Goal: Register for event/course

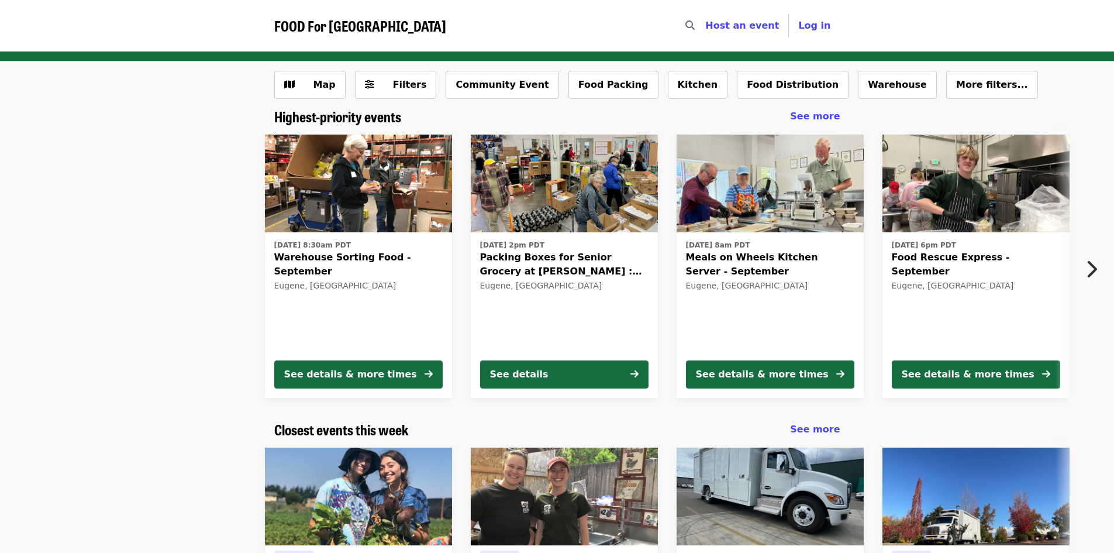
click at [1087, 274] on icon "chevron-right icon" at bounding box center [1091, 269] width 12 height 22
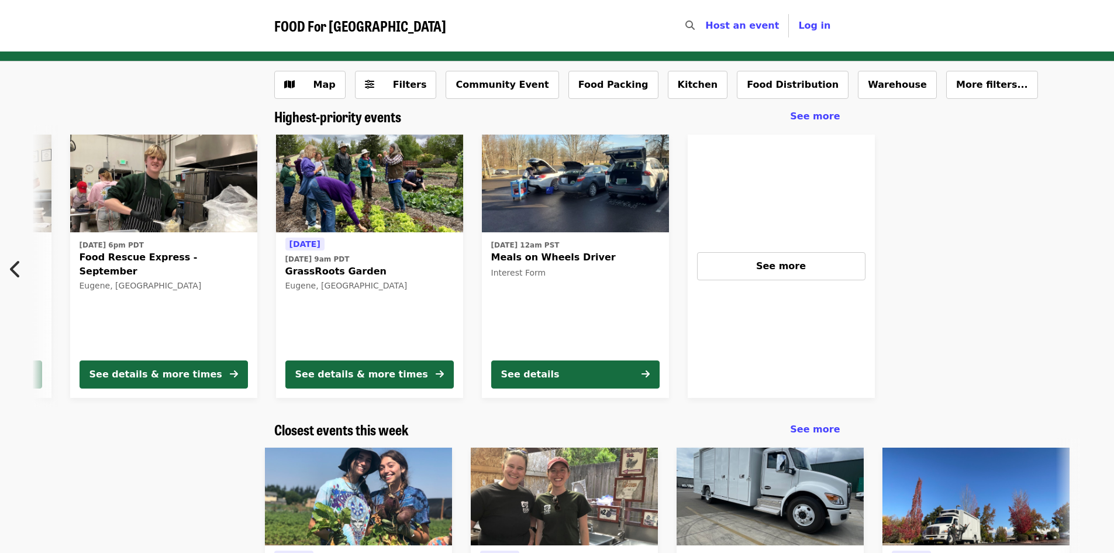
scroll to position [0, 835]
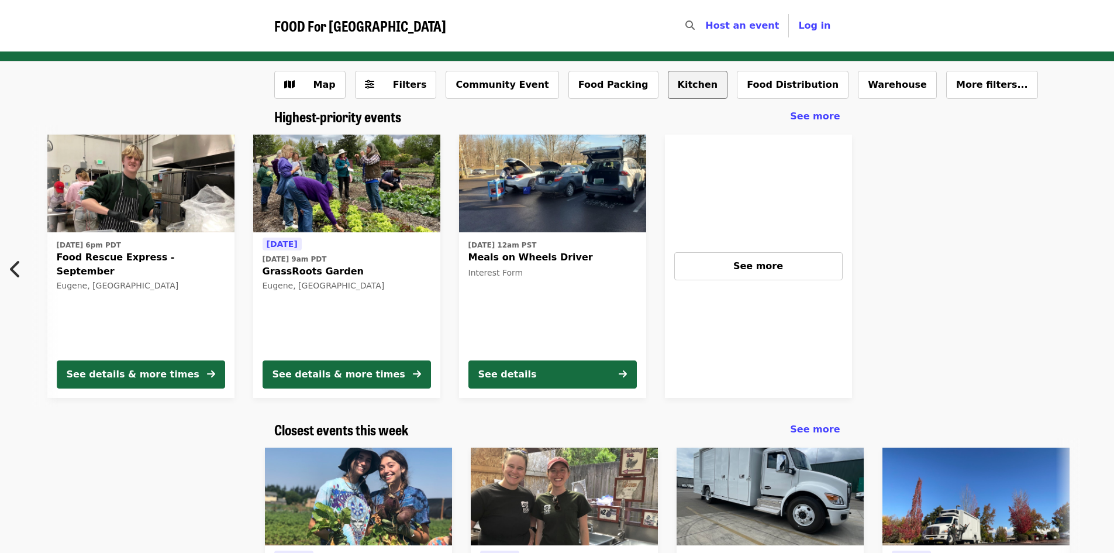
click at [668, 85] on button "Kitchen" at bounding box center [698, 85] width 60 height 28
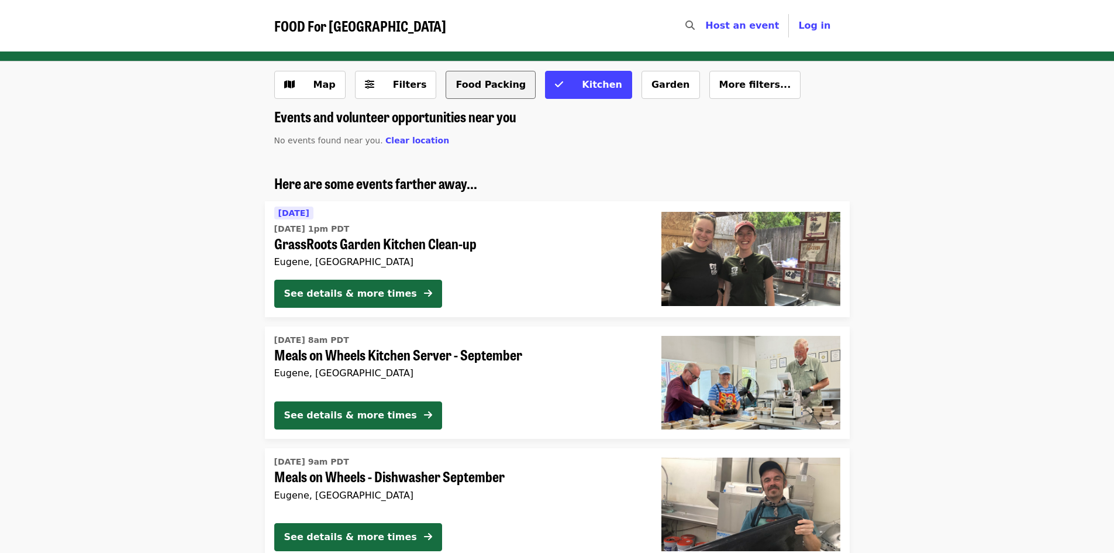
click at [446, 81] on button "Food Packing" at bounding box center [491, 85] width 90 height 28
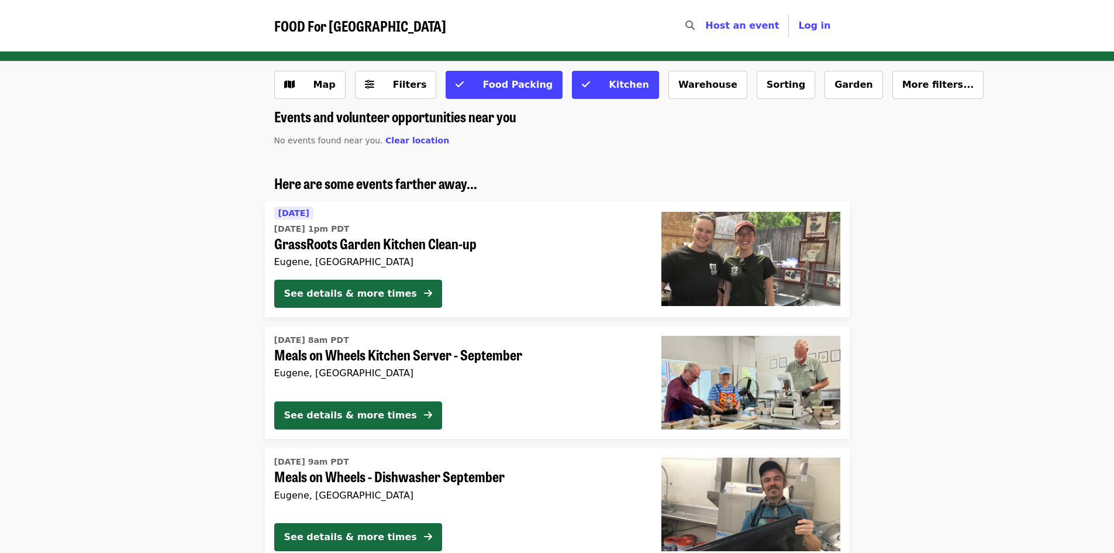
click at [343, 19] on span "FOOD For [GEOGRAPHIC_DATA]" at bounding box center [360, 25] width 172 height 20
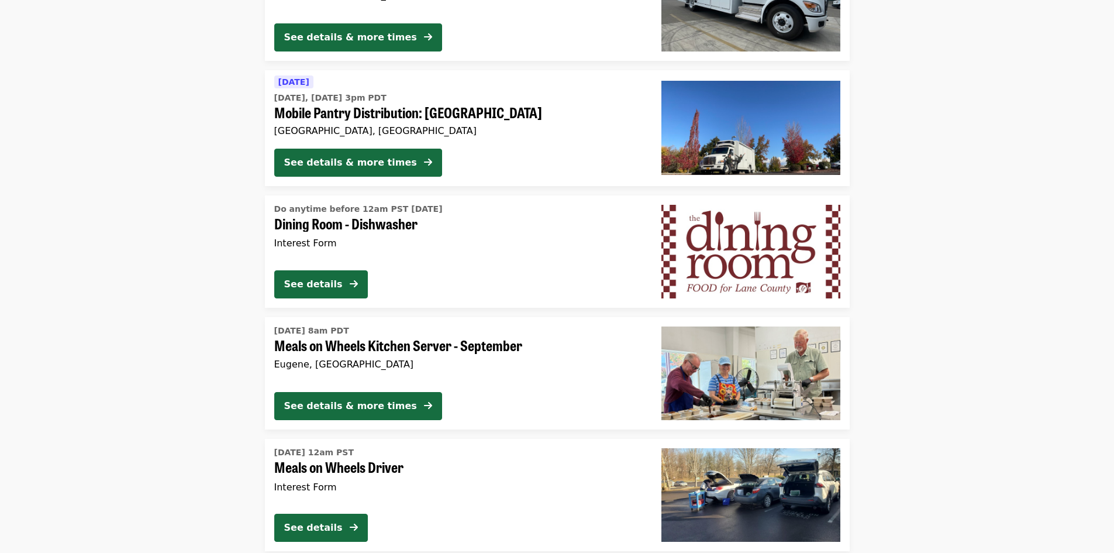
scroll to position [1520, 0]
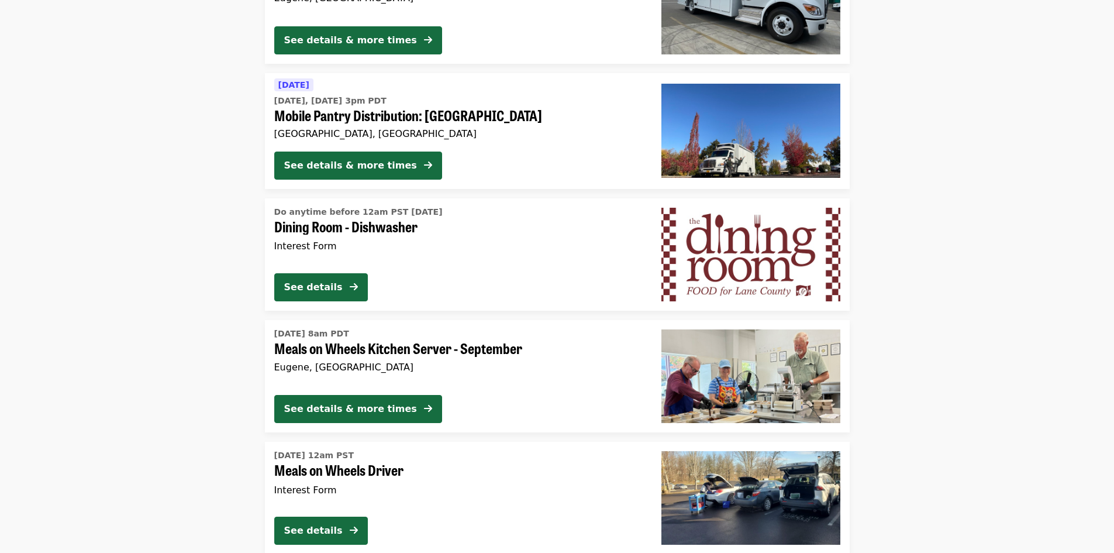
click at [385, 246] on div "Interest Form" at bounding box center [458, 246] width 368 height 14
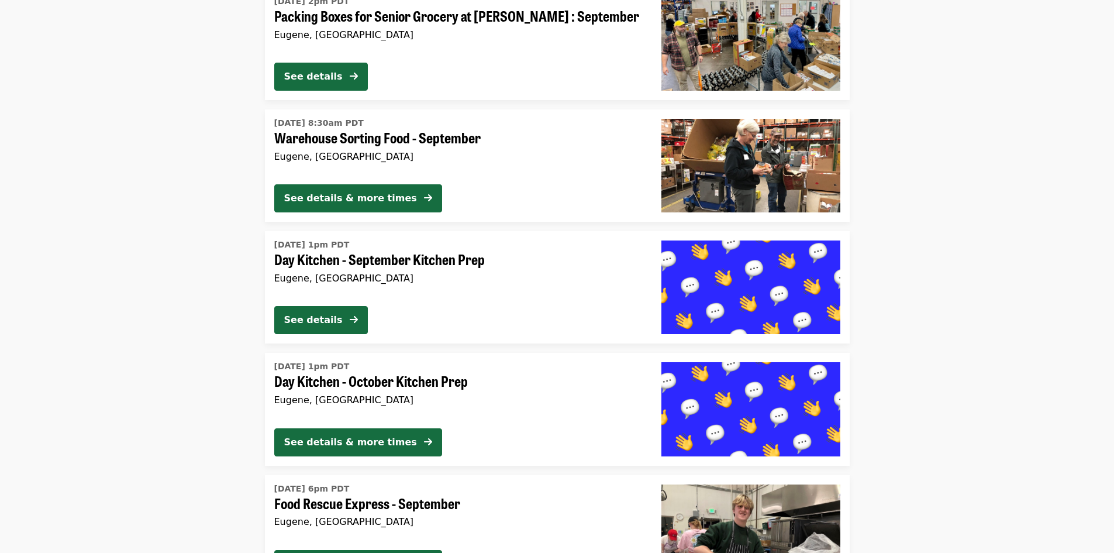
scroll to position [2645, 0]
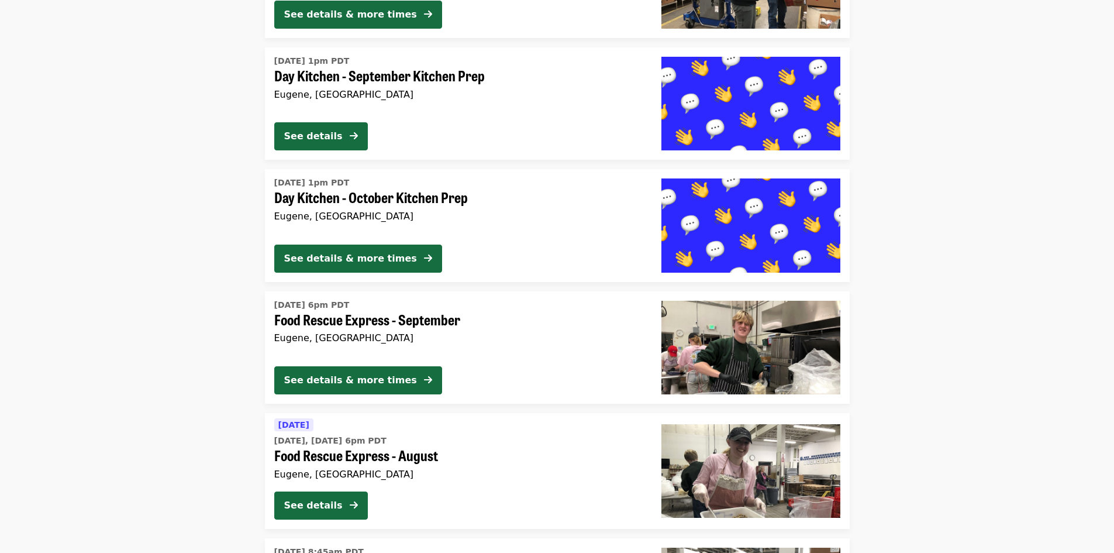
click at [438, 334] on div "Eugene, [GEOGRAPHIC_DATA]" at bounding box center [458, 337] width 368 height 11
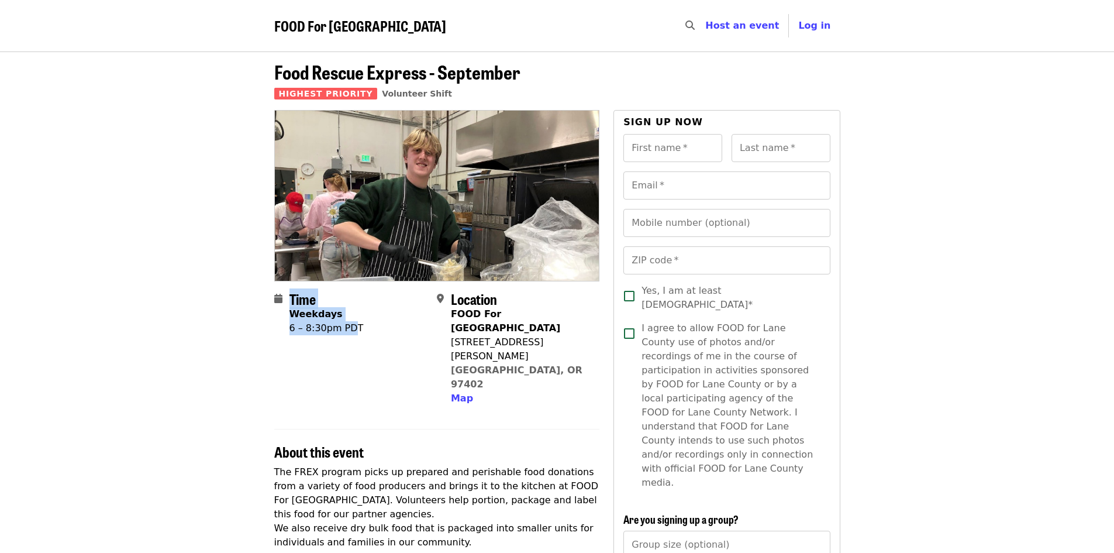
drag, startPoint x: 280, startPoint y: 331, endPoint x: 347, endPoint y: 334, distance: 66.7
click at [347, 334] on div "Time Weekdays 6 – 8:30pm PDT" at bounding box center [350, 348] width 153 height 115
click at [360, 331] on div "Time Weekdays 6 – 8:30pm PDT" at bounding box center [350, 348] width 153 height 115
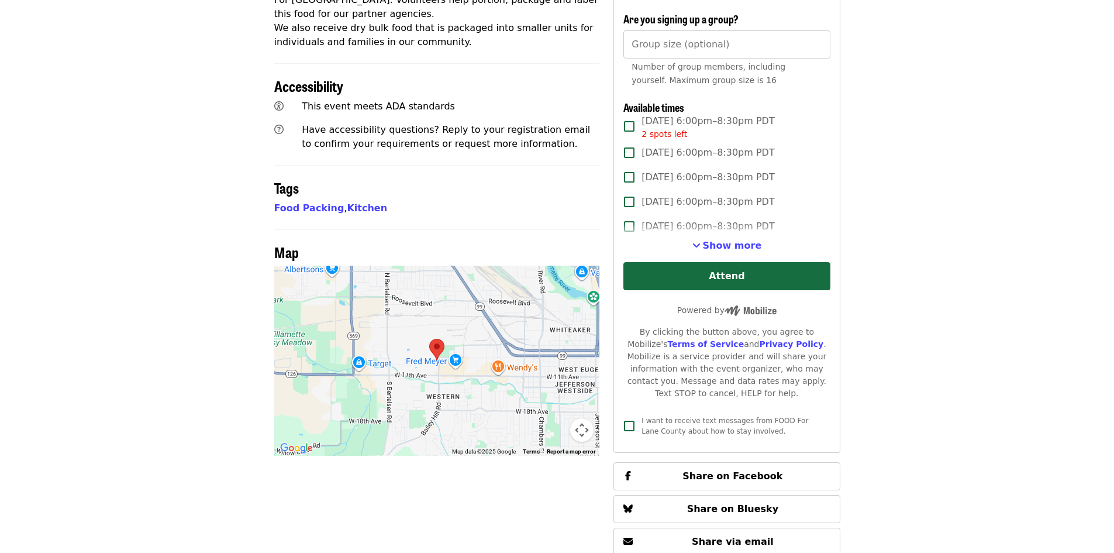
scroll to position [526, 0]
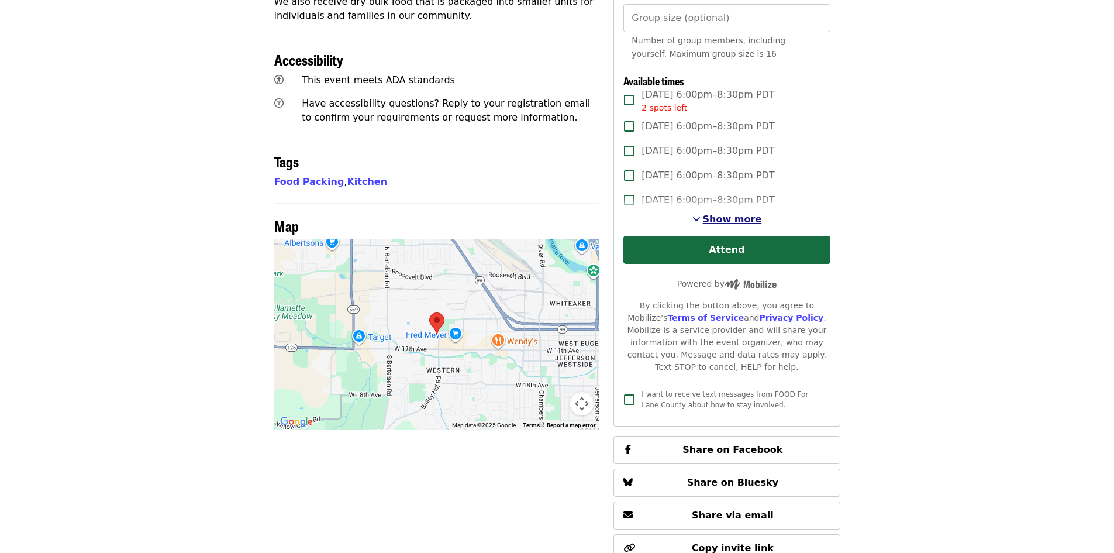
click at [722, 213] on span "Show more" at bounding box center [732, 218] width 59 height 11
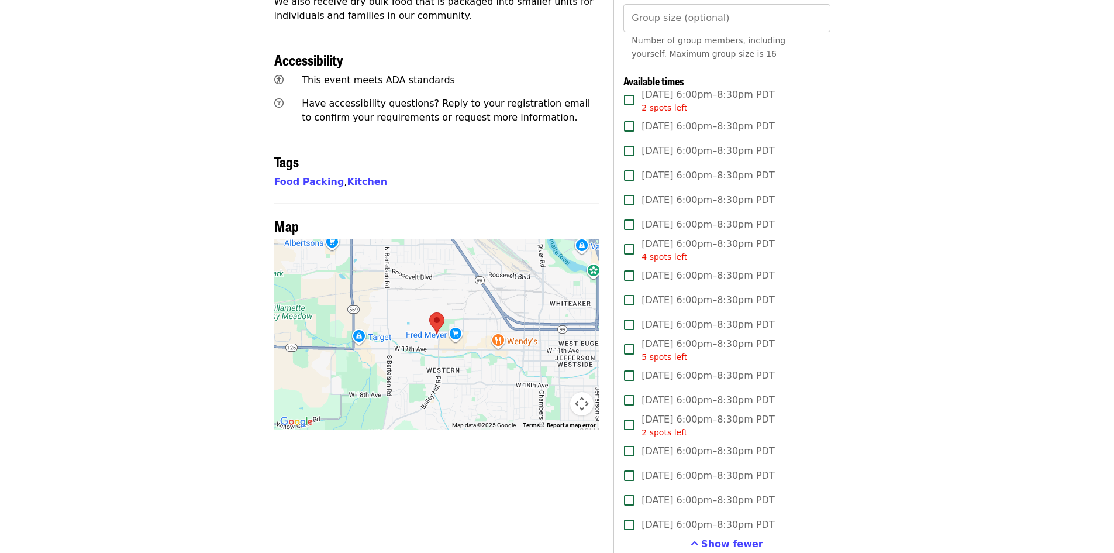
click at [675, 218] on span "[DATE] 6:00pm–8:30pm PDT" at bounding box center [707, 225] width 133 height 14
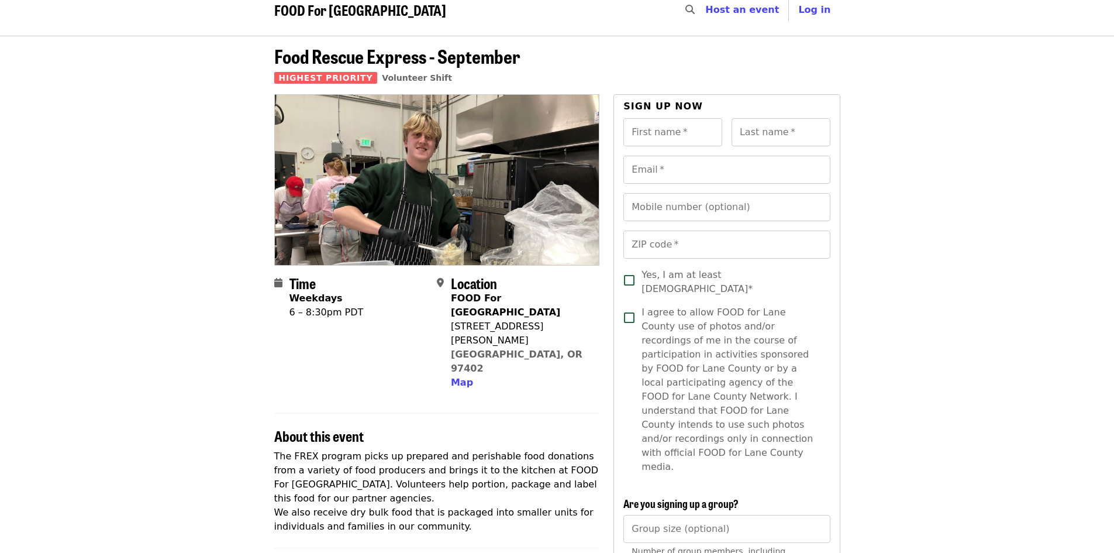
scroll to position [0, 0]
